Goal: Check status: Check status

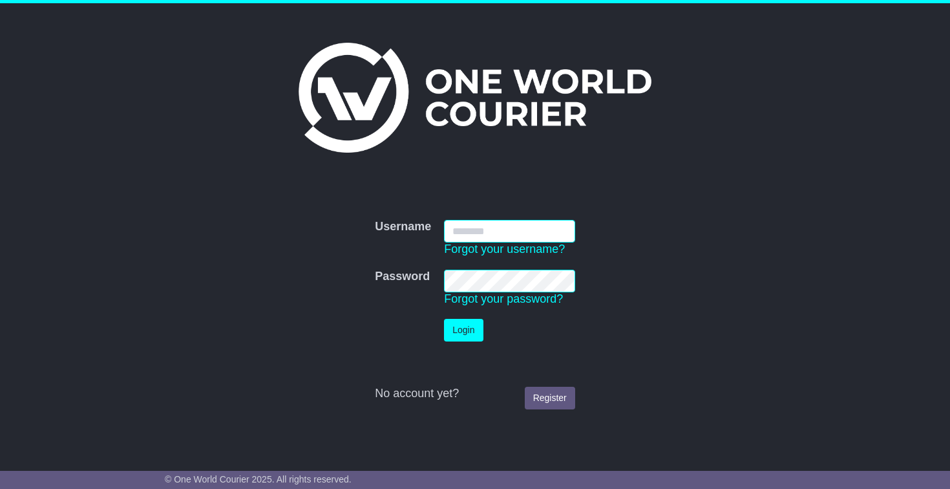
type input "**********"
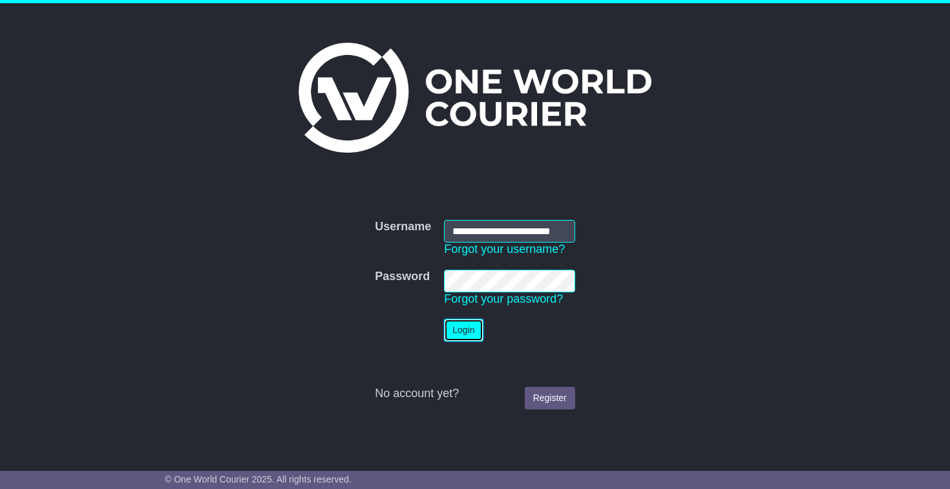
click at [465, 338] on button "Login" at bounding box center [463, 330] width 39 height 23
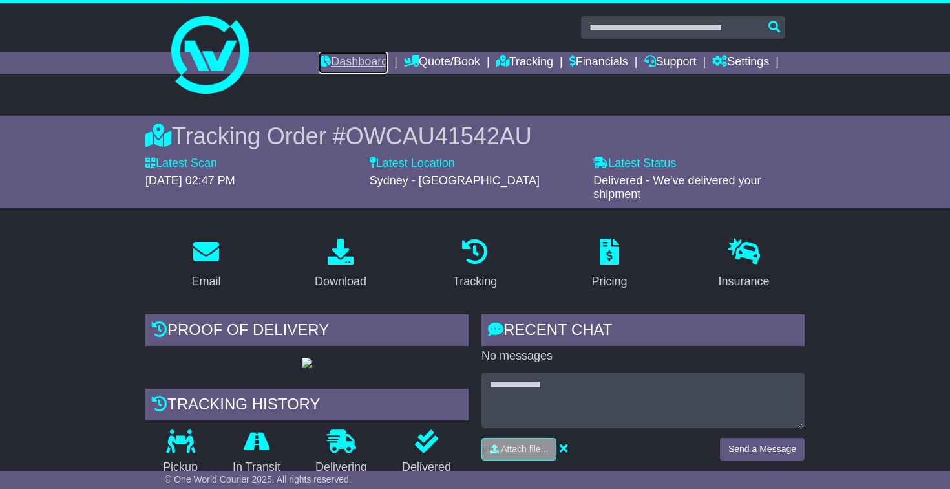
click at [345, 69] on link "Dashboard" at bounding box center [353, 63] width 69 height 22
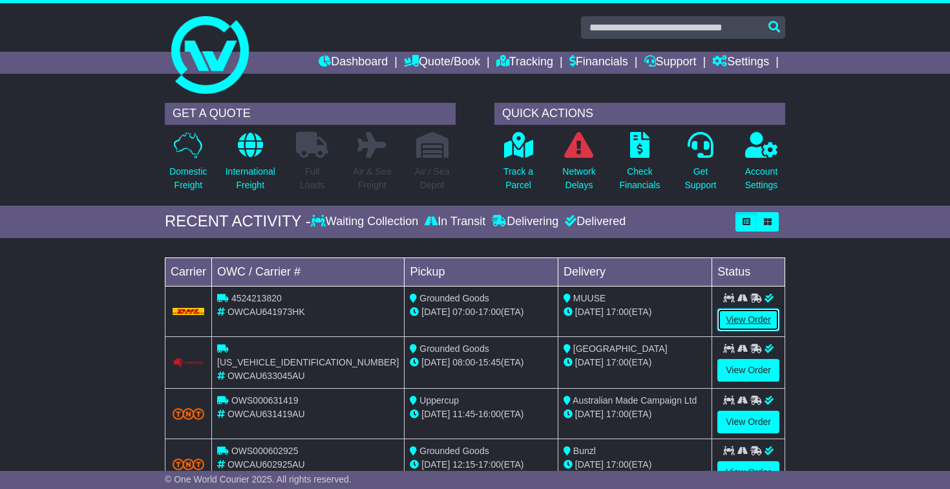
click at [750, 314] on link "View Order" at bounding box center [749, 319] width 62 height 23
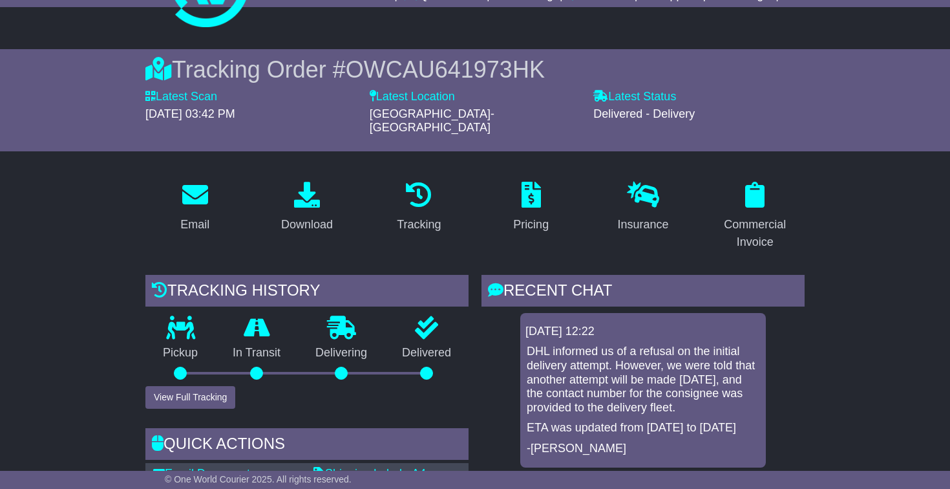
scroll to position [67, 0]
click at [226, 385] on button "View Full Tracking" at bounding box center [190, 396] width 90 height 23
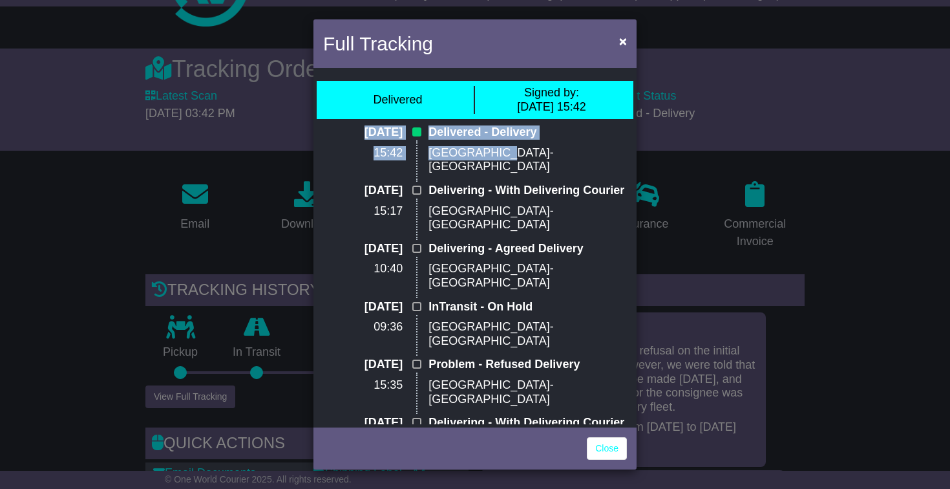
drag, startPoint x: 335, startPoint y: 132, endPoint x: 520, endPoint y: 154, distance: 186.3
click at [520, 154] on div "16 Sep 2025 15:42 Delivered - Delivery Hong Kong-HK" at bounding box center [475, 154] width 317 height 58
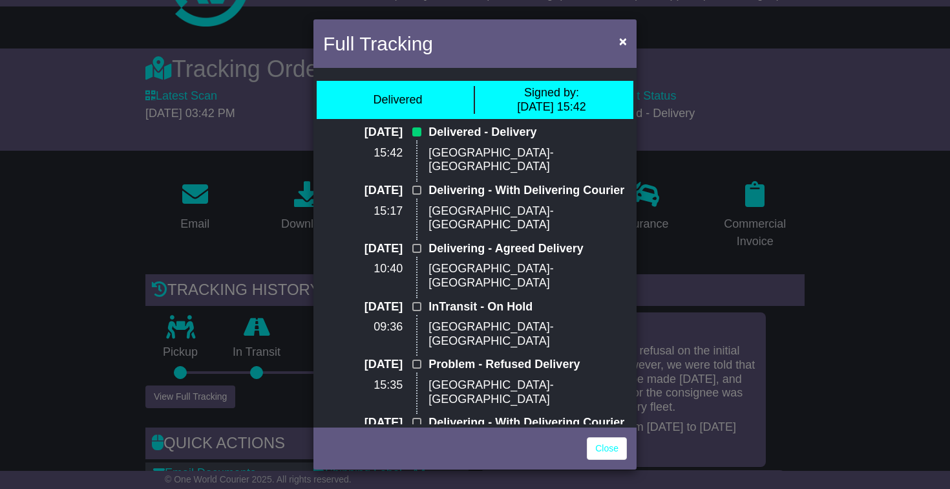
click at [106, 261] on div "Full Tracking × Delivered Signed by: 16 Sep 2025 15:42 16 Sep 2025 15:42 Delive…" at bounding box center [475, 244] width 950 height 489
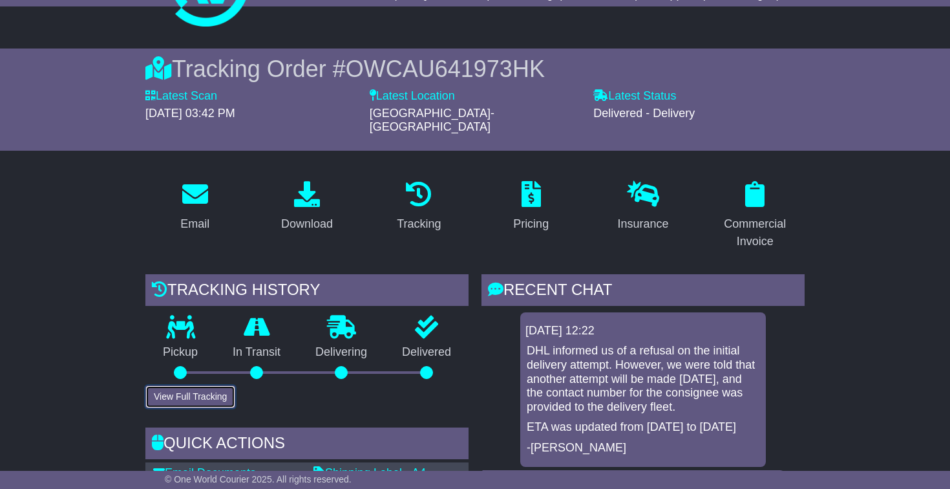
scroll to position [205, 0]
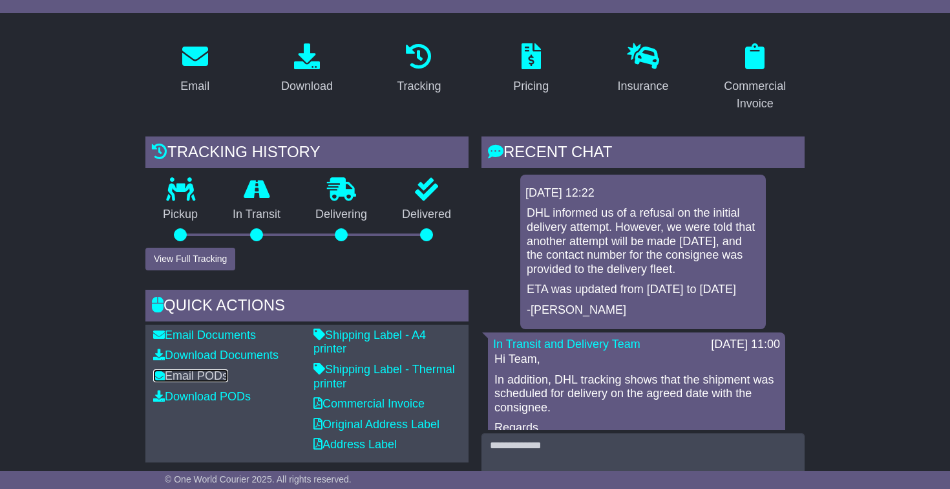
click at [218, 369] on link "Email PODs" at bounding box center [190, 375] width 75 height 13
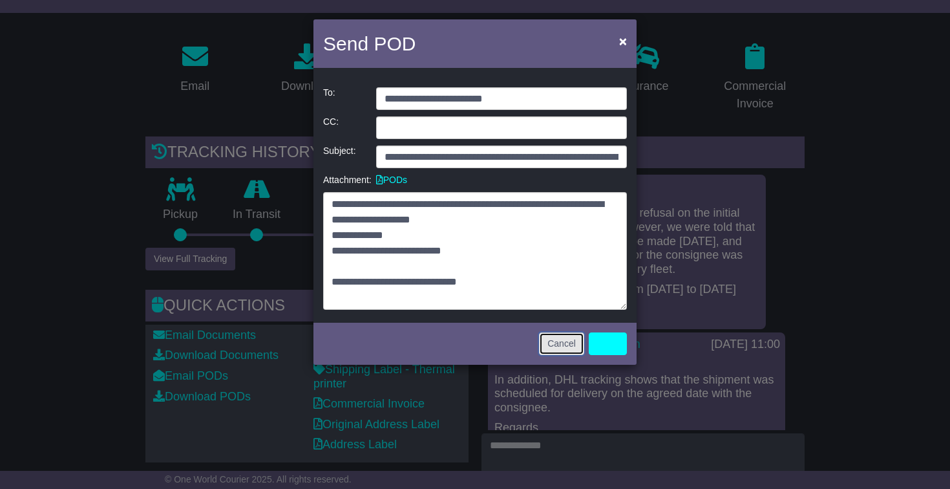
click at [563, 352] on button "Cancel" at bounding box center [561, 343] width 45 height 23
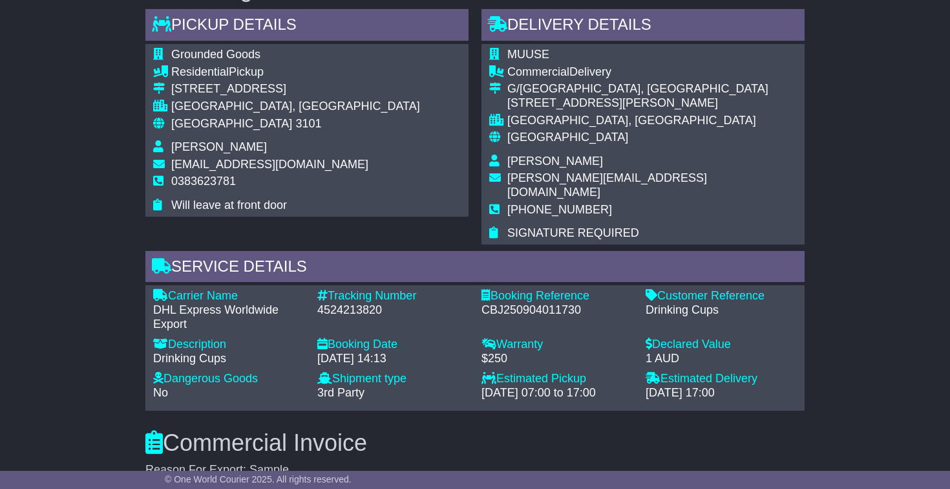
scroll to position [810, 0]
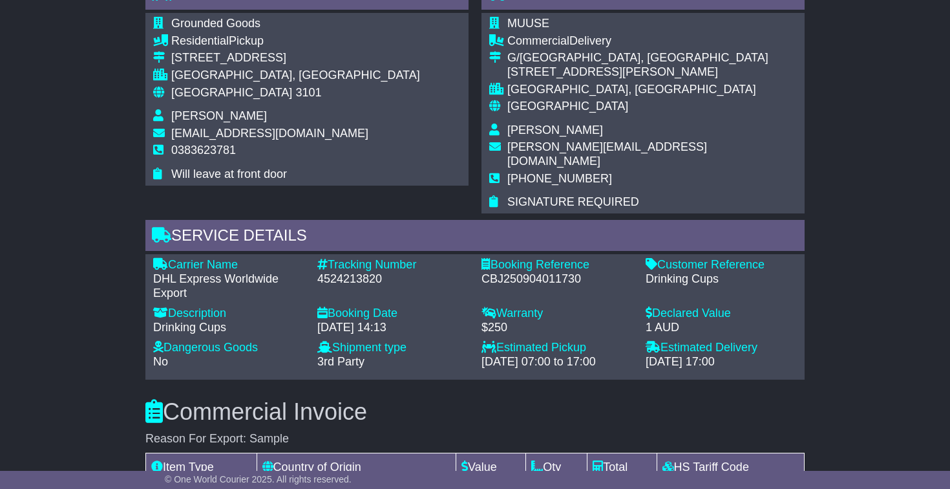
click at [91, 343] on div "Email Download Tracking Pricing Insurance" at bounding box center [475, 207] width 950 height 1560
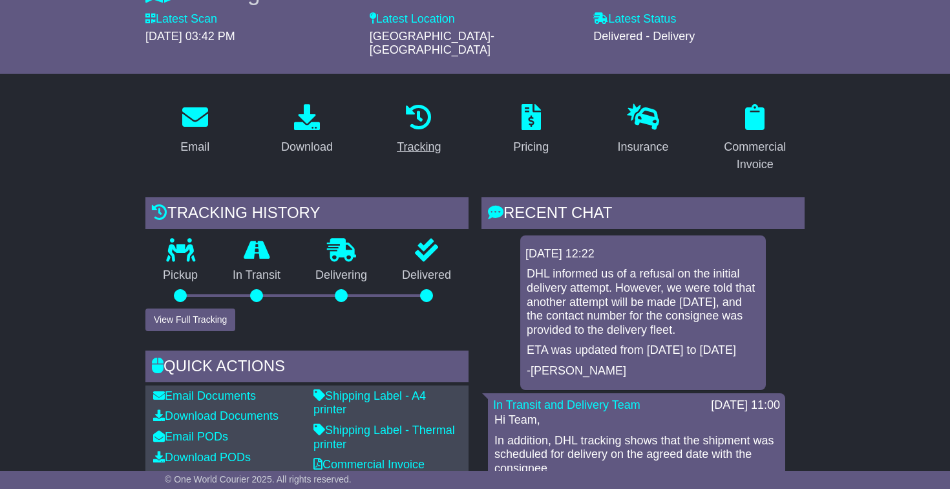
scroll to position [144, 0]
click at [198, 309] on button "View Full Tracking" at bounding box center [190, 320] width 90 height 23
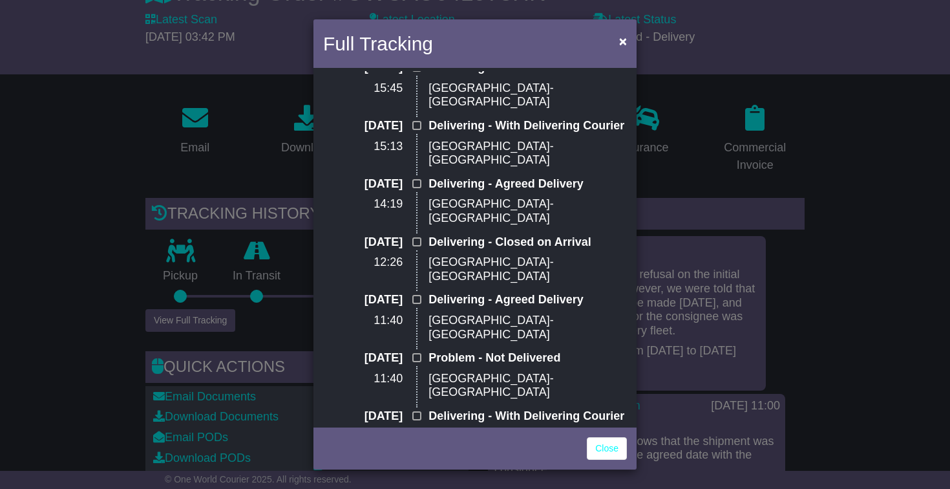
scroll to position [0, 0]
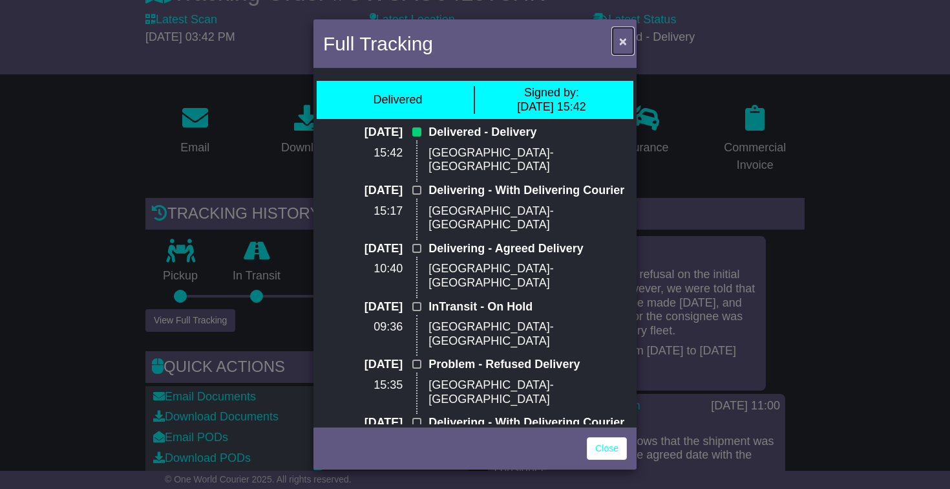
click at [624, 39] on span "×" at bounding box center [623, 41] width 8 height 15
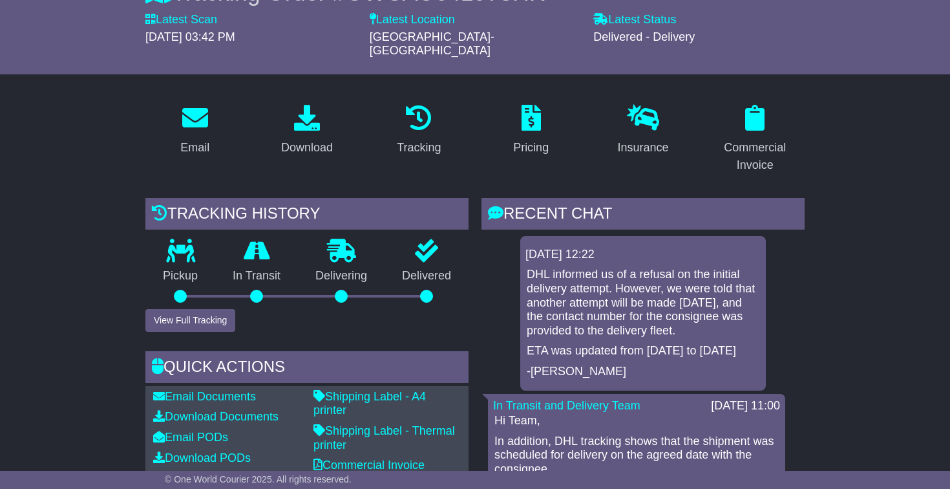
click at [440, 300] on div "Tracking history Pickup In Transit Problem Unknown Delivering Delivered View Fu…" at bounding box center [306, 265] width 323 height 134
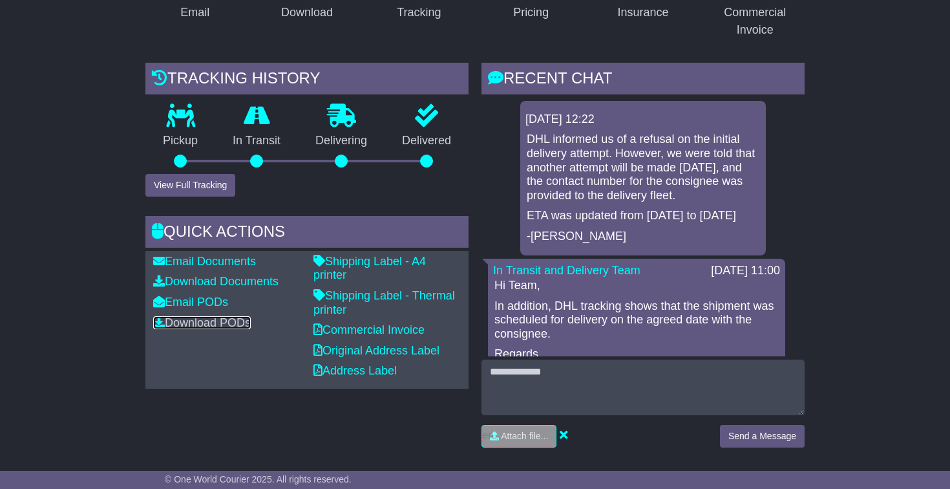
click at [218, 316] on link "Download PODs" at bounding box center [202, 322] width 98 height 13
